Goal: Book appointment/travel/reservation

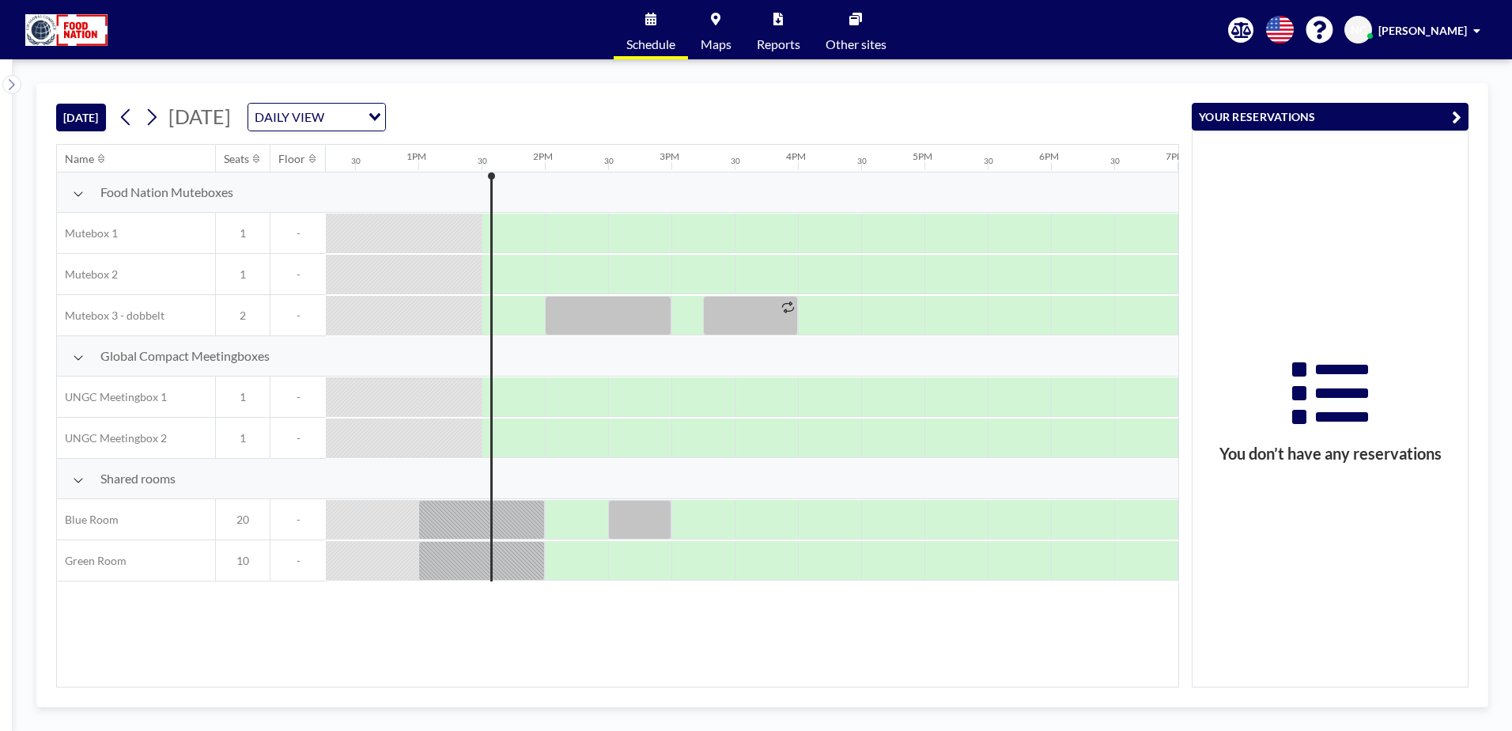
scroll to position [0, 1645]
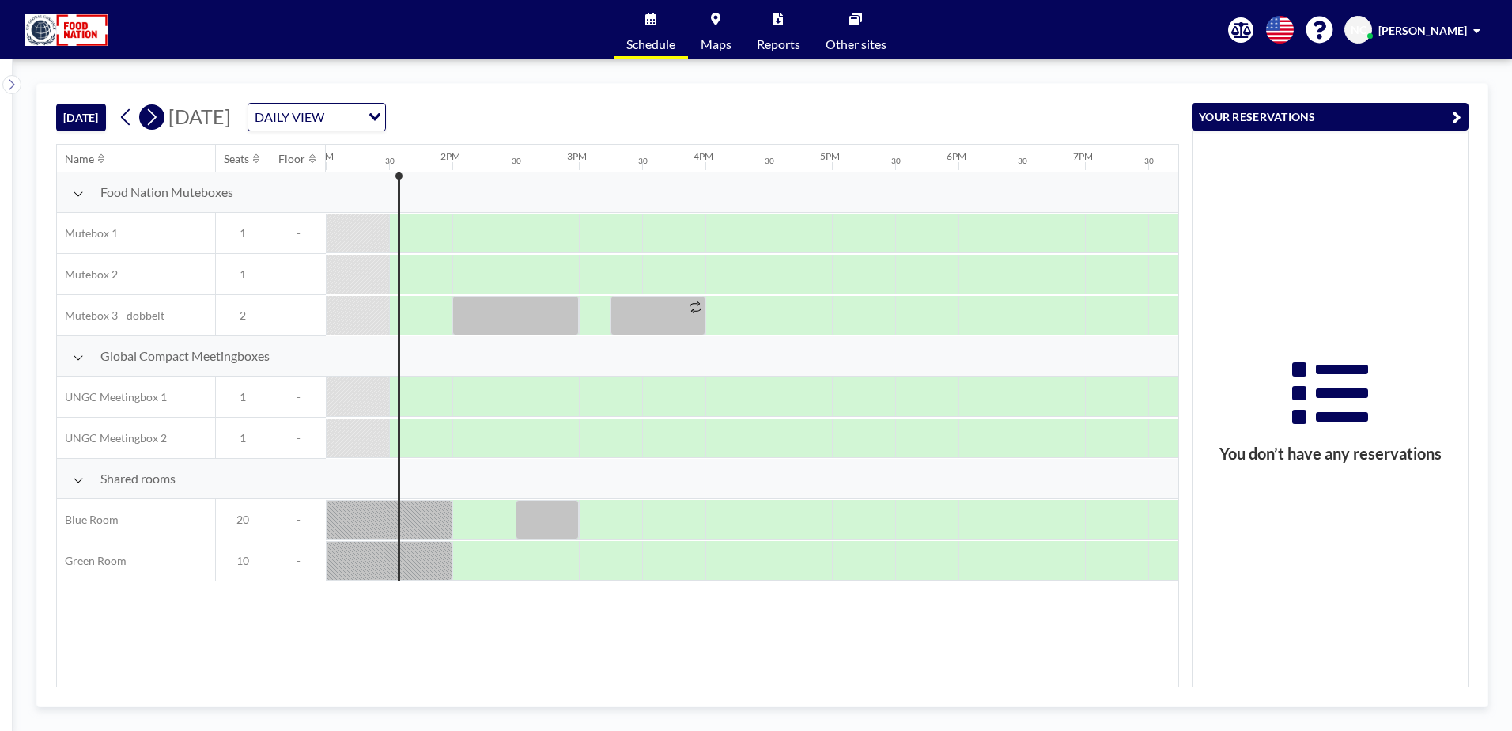
click at [159, 120] on icon at bounding box center [151, 117] width 15 height 24
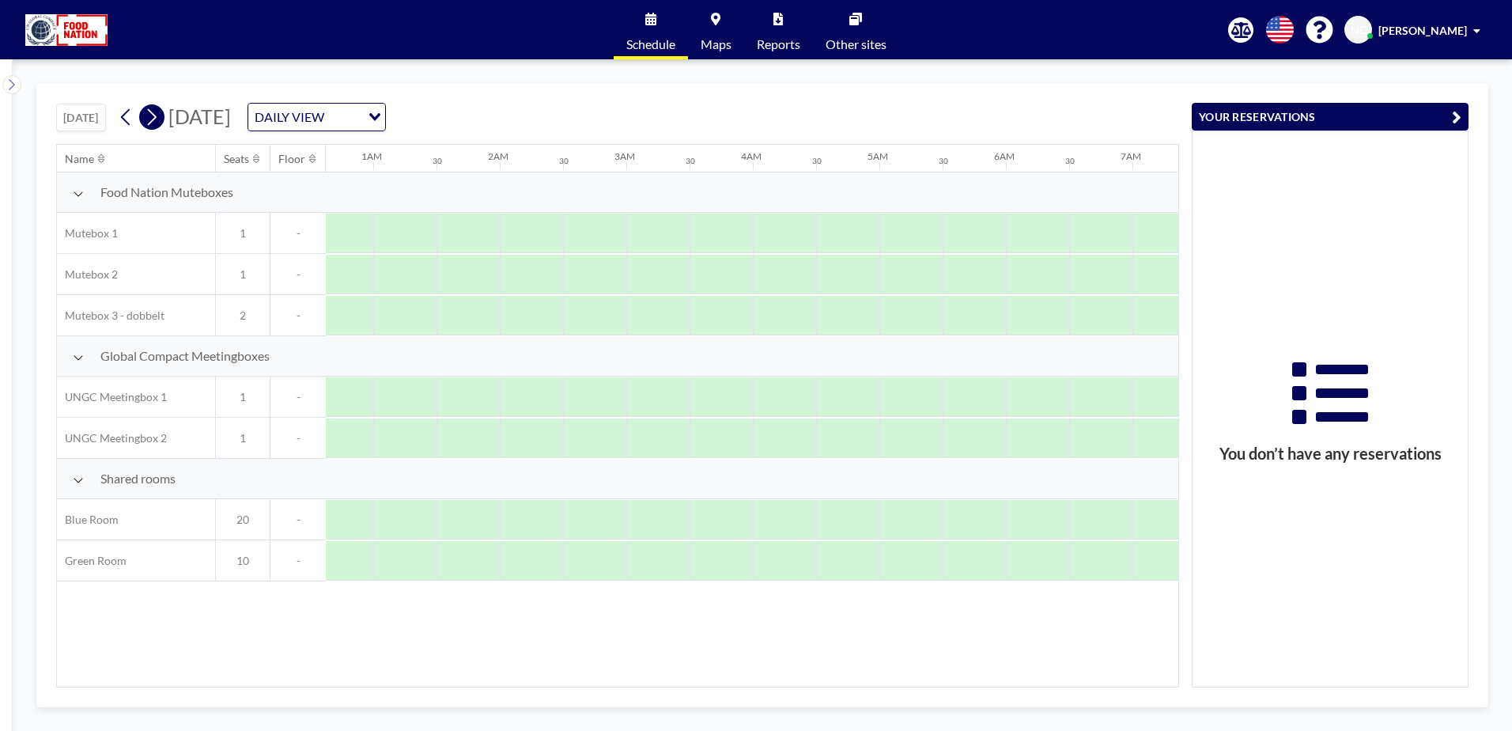
click at [159, 120] on icon at bounding box center [151, 117] width 15 height 24
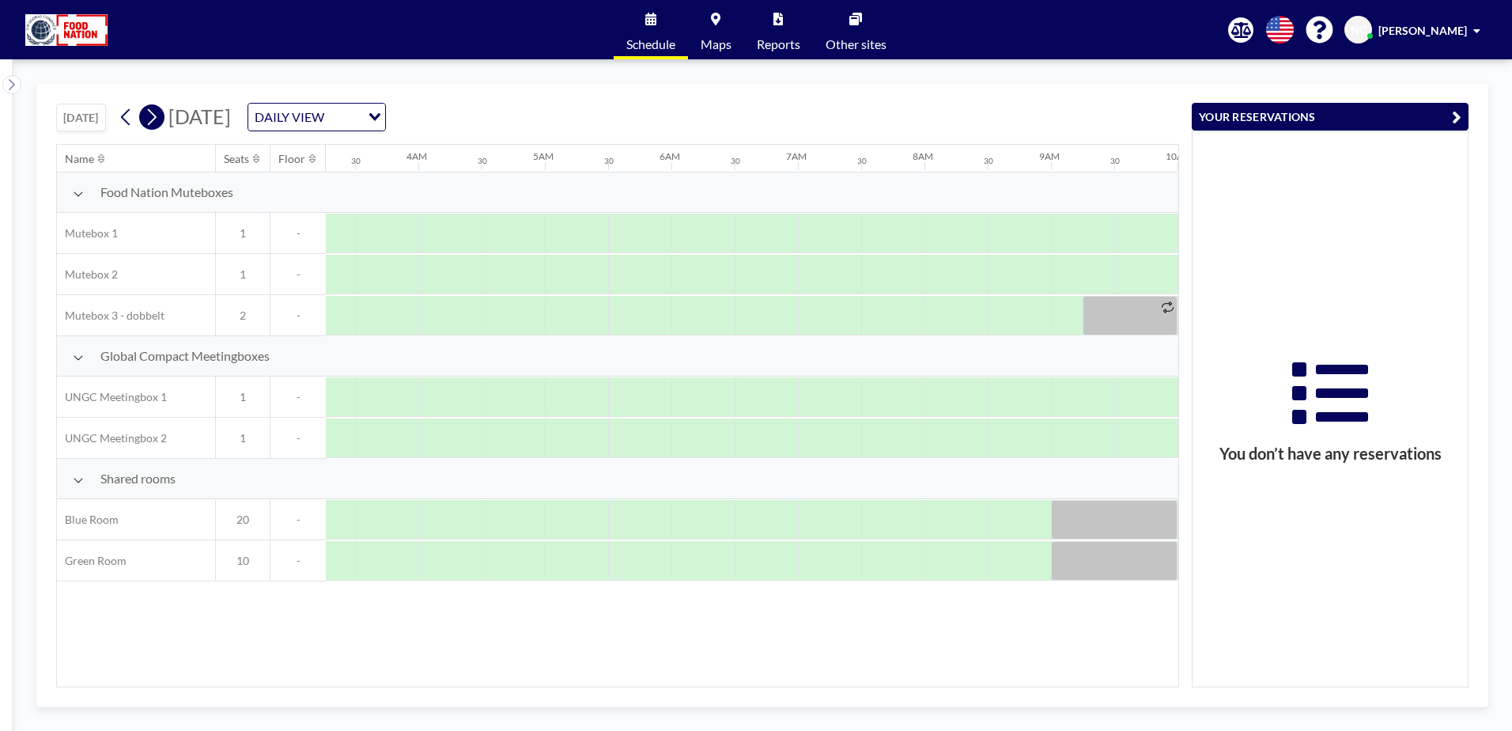
click at [159, 120] on icon at bounding box center [151, 117] width 15 height 24
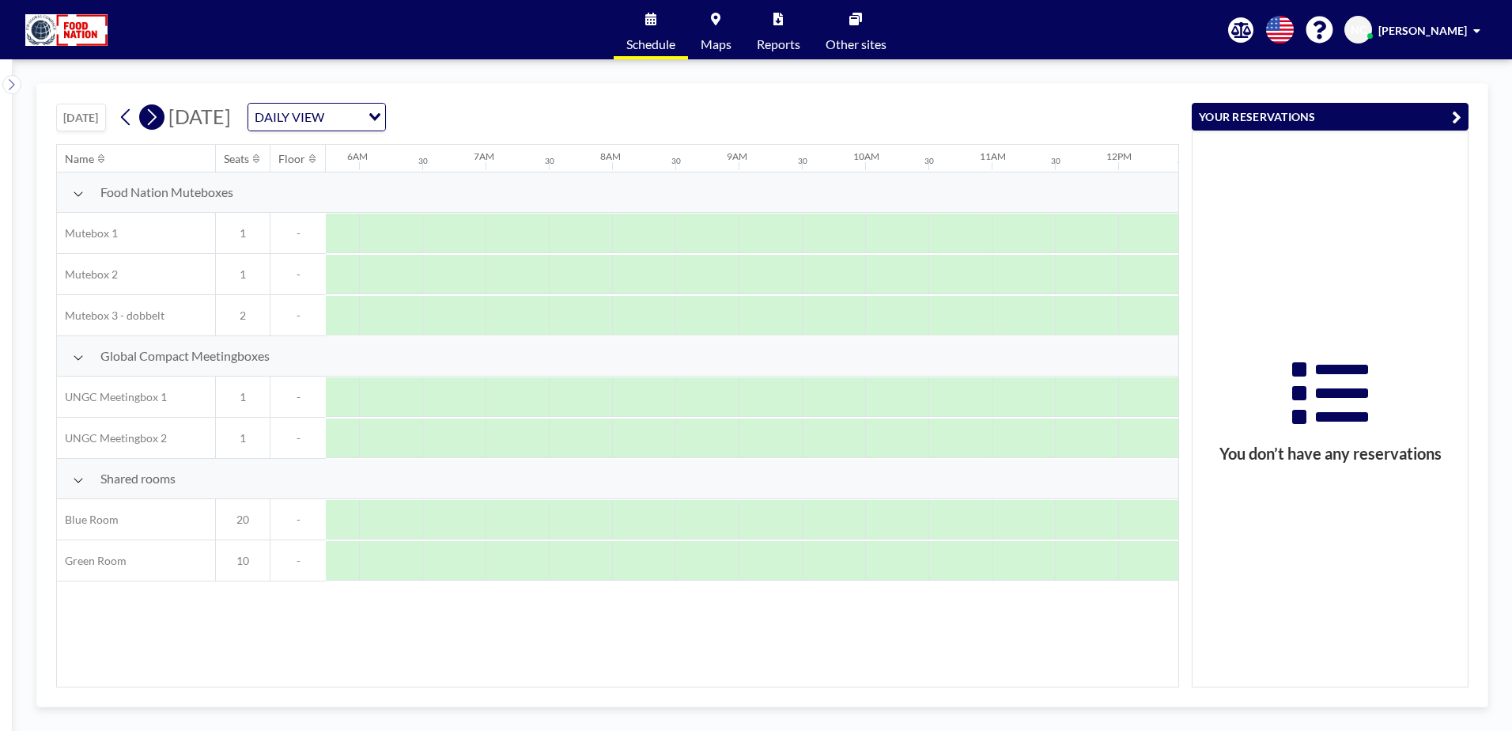
scroll to position [0, 949]
click at [159, 120] on icon at bounding box center [151, 117] width 15 height 24
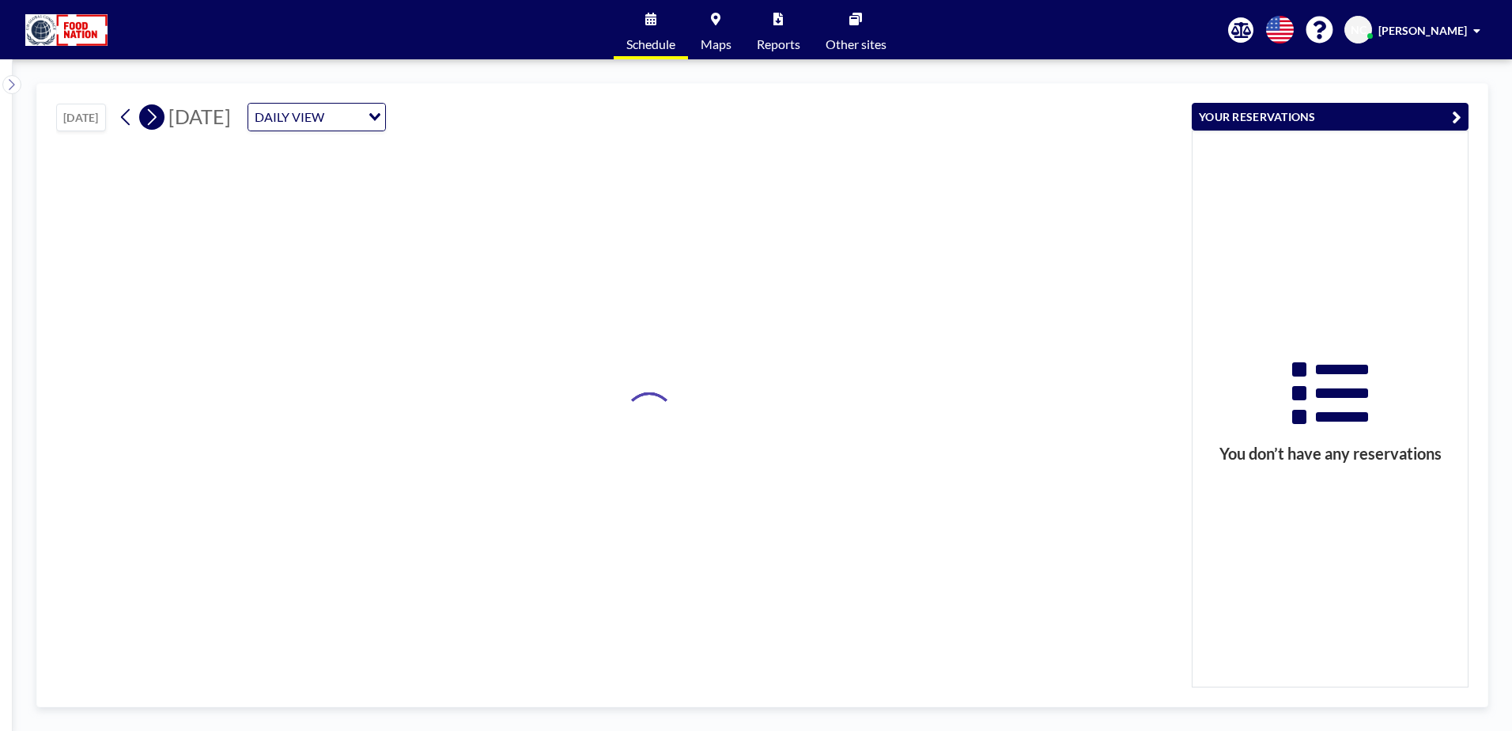
click at [159, 120] on icon at bounding box center [151, 117] width 15 height 24
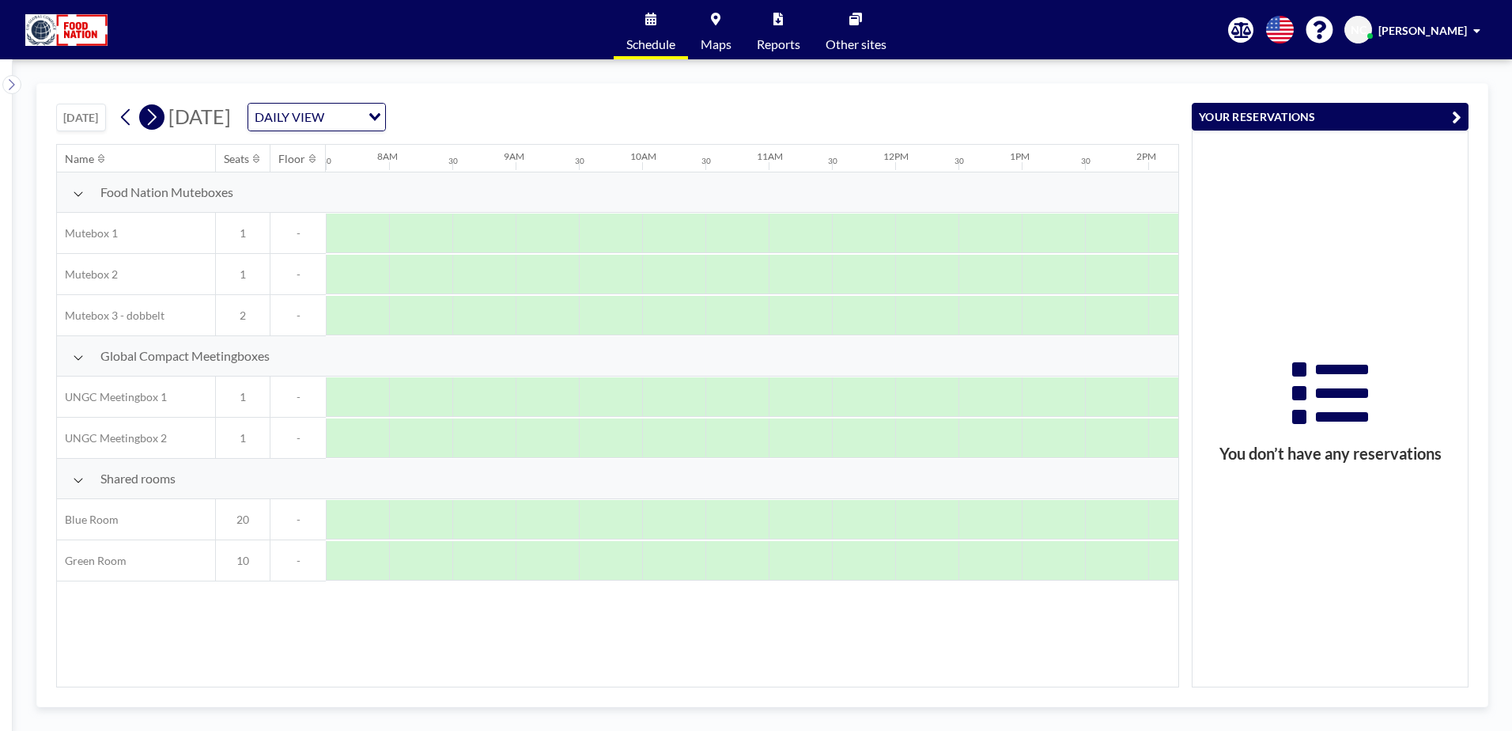
click at [159, 120] on icon at bounding box center [151, 117] width 15 height 24
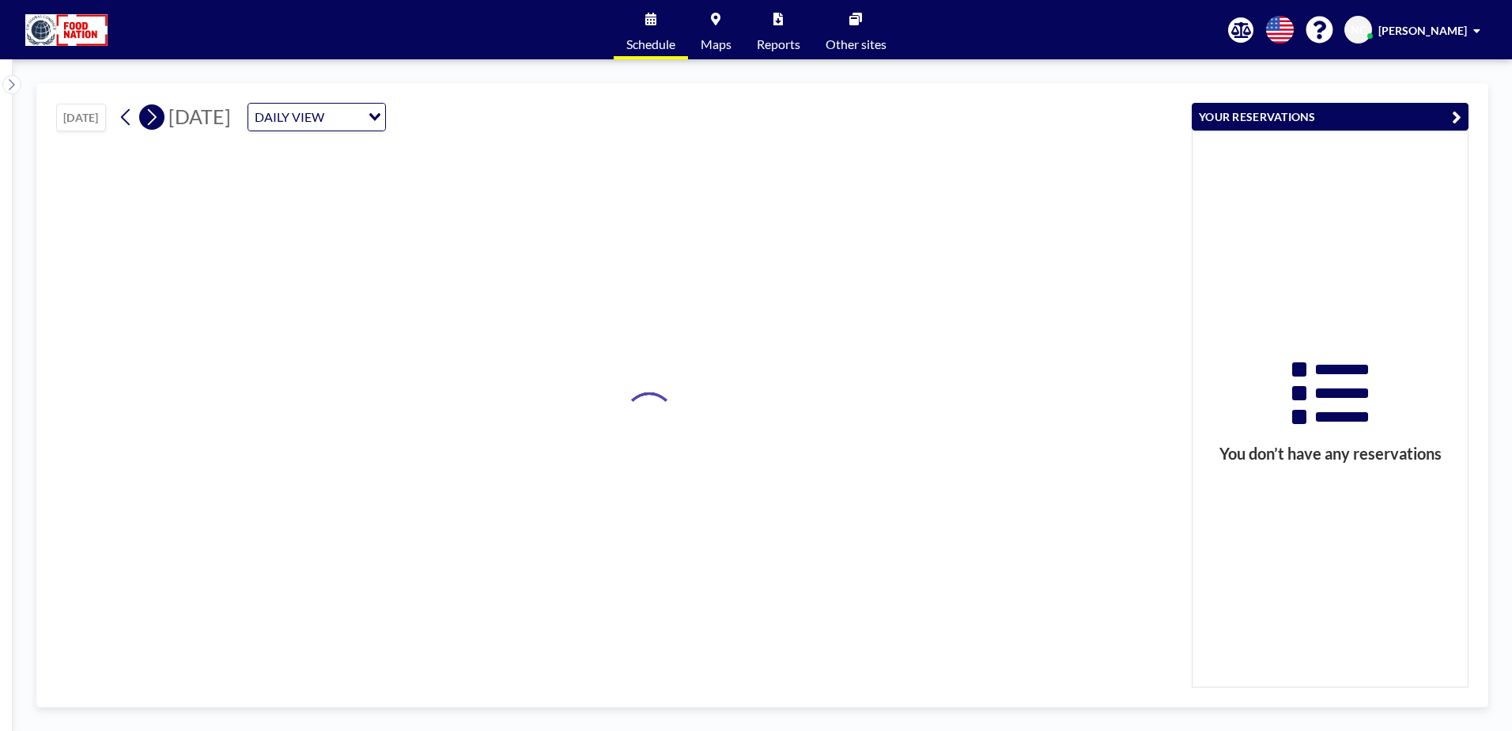
click at [159, 120] on icon at bounding box center [151, 117] width 15 height 24
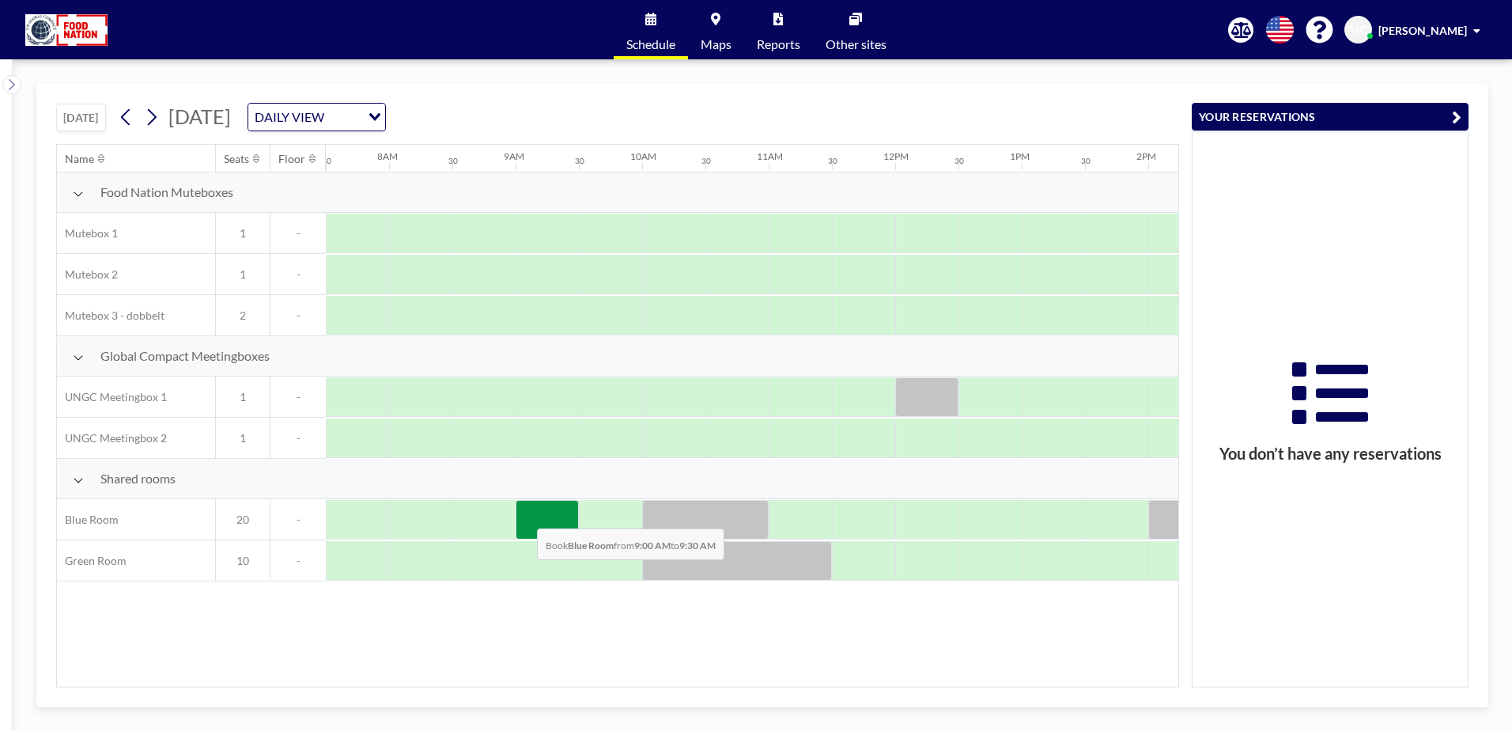
click at [524, 517] on div at bounding box center [547, 520] width 63 height 40
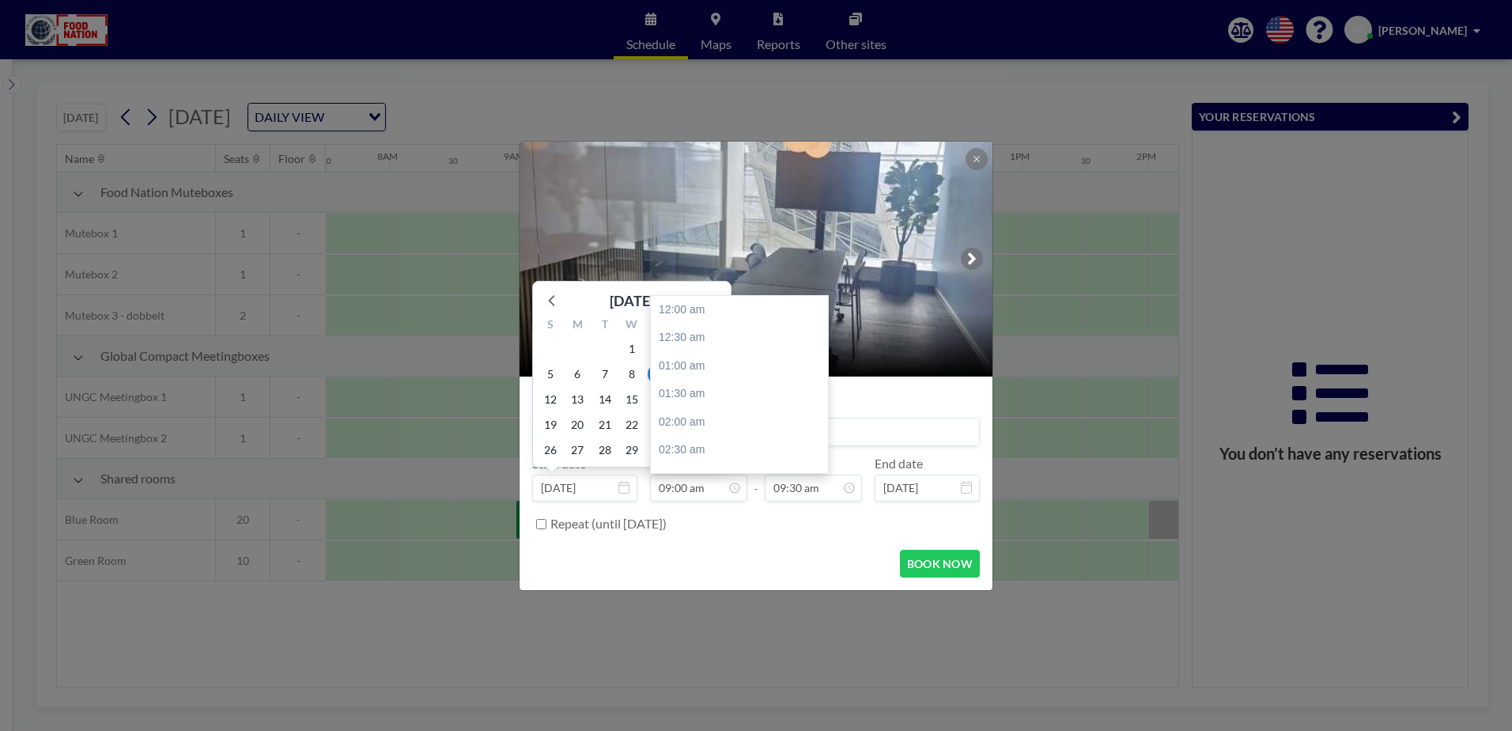
scroll to position [507, 0]
click at [698, 480] on input "09:00 am" at bounding box center [698, 488] width 97 height 27
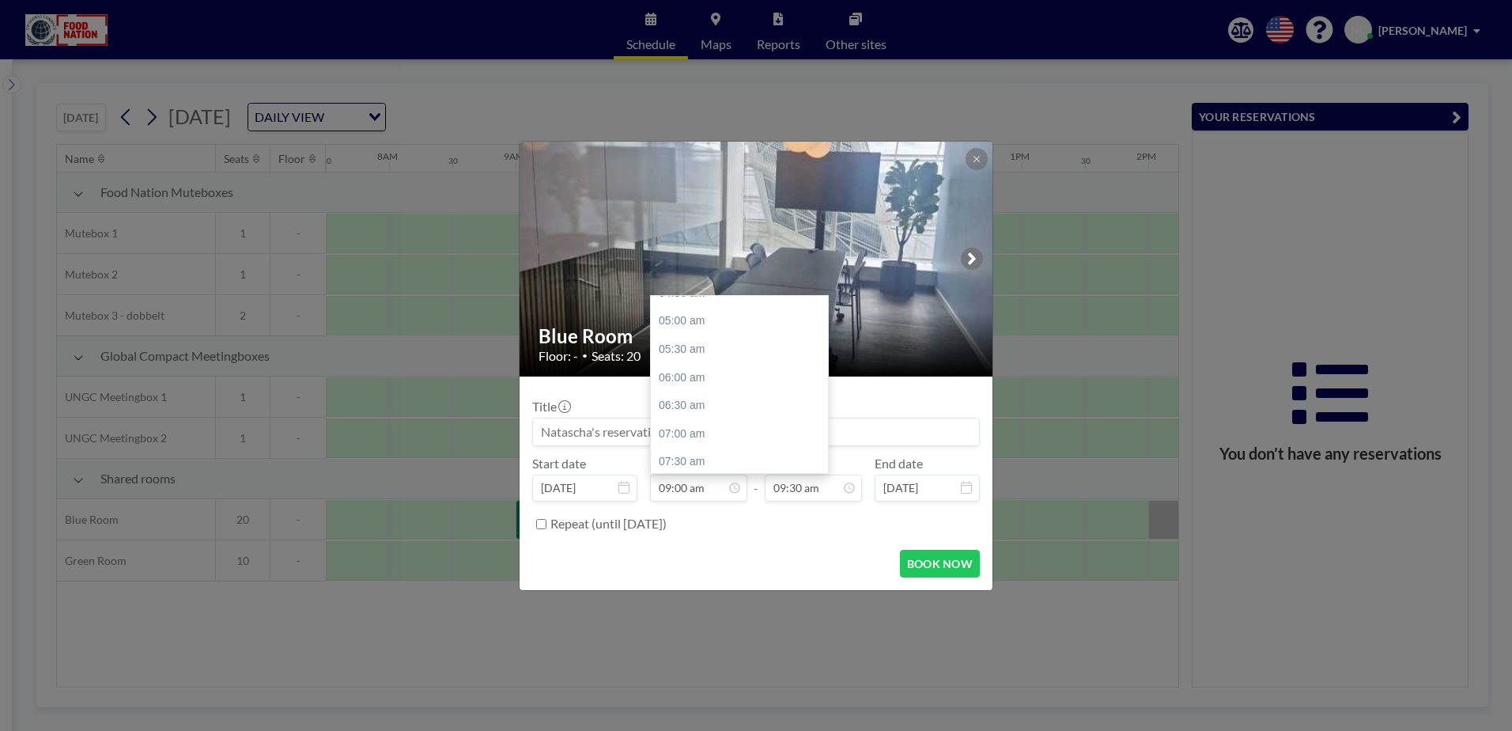
scroll to position [349, 0]
click at [664, 433] on div "08:30 am" at bounding box center [743, 440] width 185 height 28
type input "08:30 am"
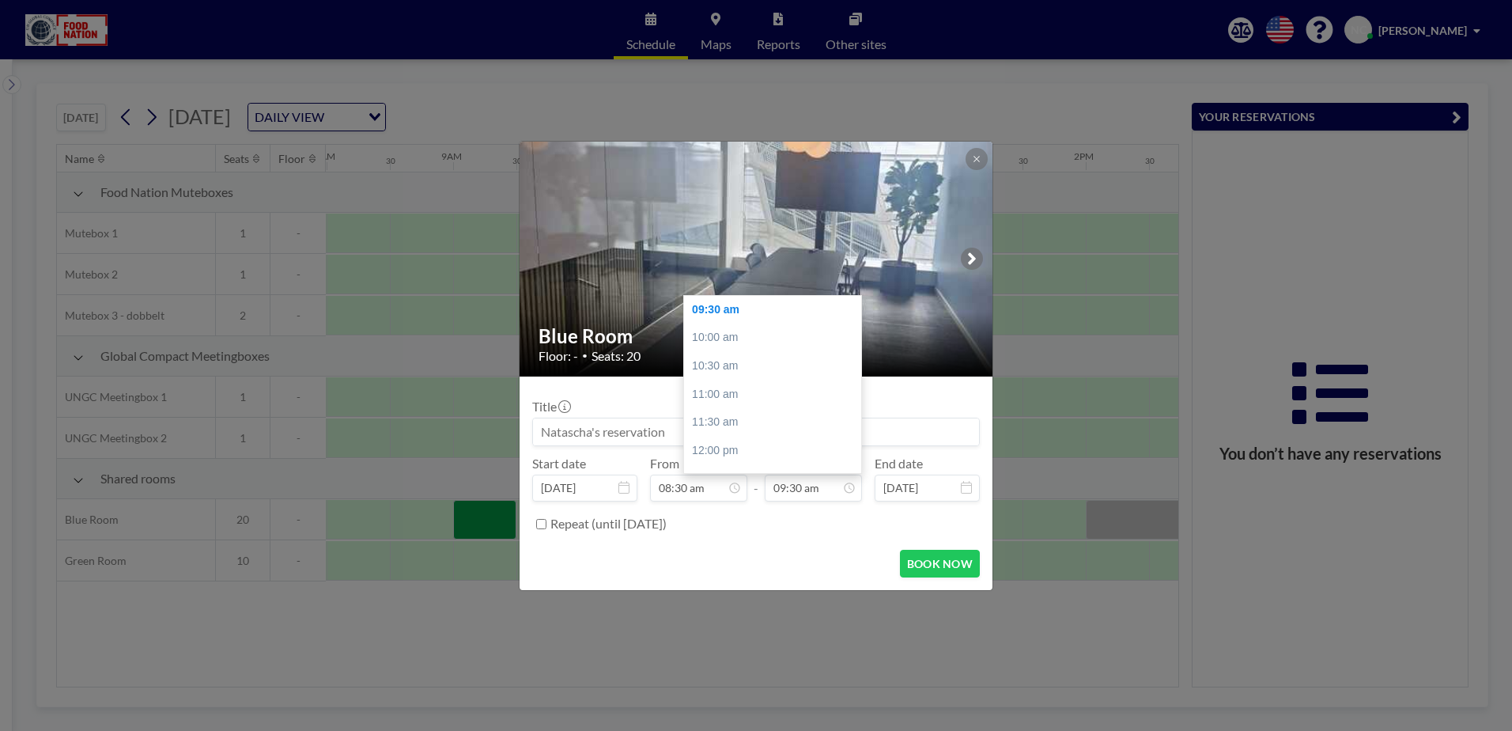
scroll to position [0, 1012]
click at [793, 493] on input "09:30 am" at bounding box center [813, 488] width 97 height 27
click at [734, 328] on div "10:00 am" at bounding box center [776, 338] width 185 height 28
type input "10:00 am"
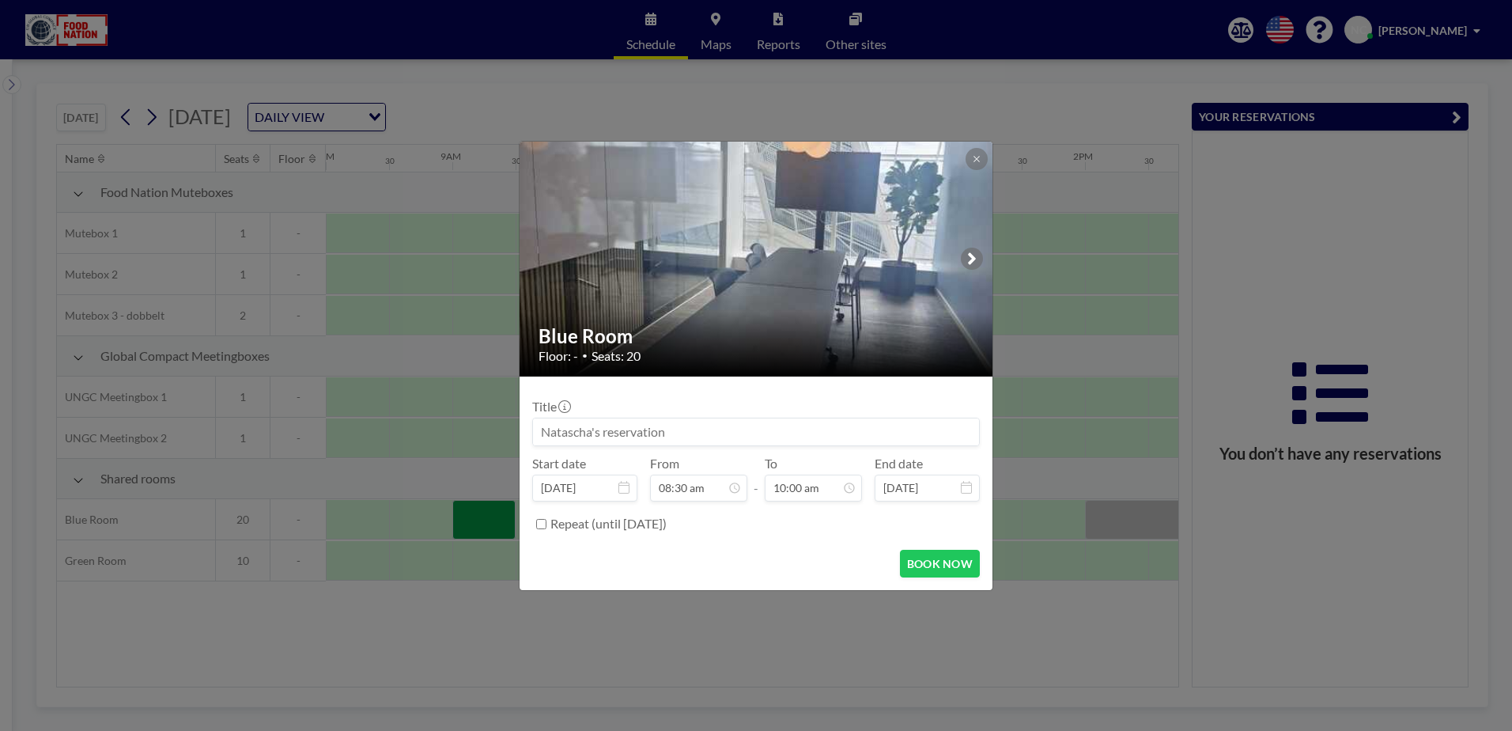
click at [925, 556] on button "BOOK NOW" at bounding box center [940, 564] width 80 height 28
